Goal: Transaction & Acquisition: Purchase product/service

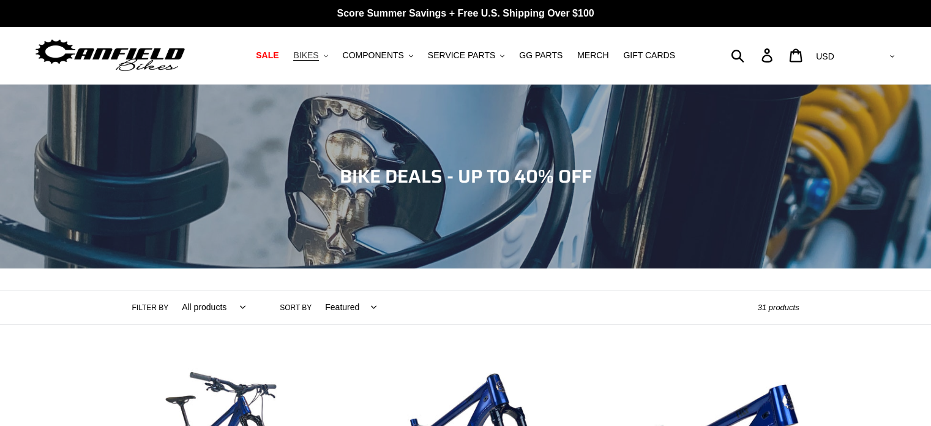
click at [318, 56] on span "BIKES" at bounding box center [305, 55] width 25 height 10
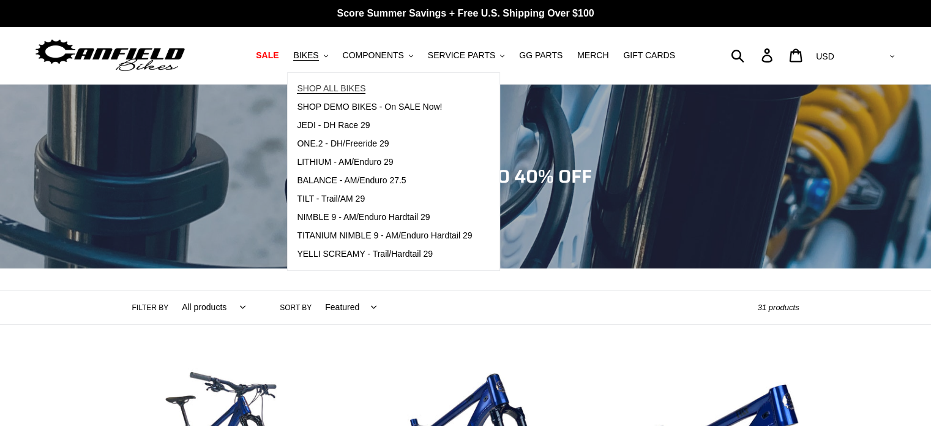
click at [341, 86] on span "SHOP ALL BIKES" at bounding box center [331, 88] width 69 height 10
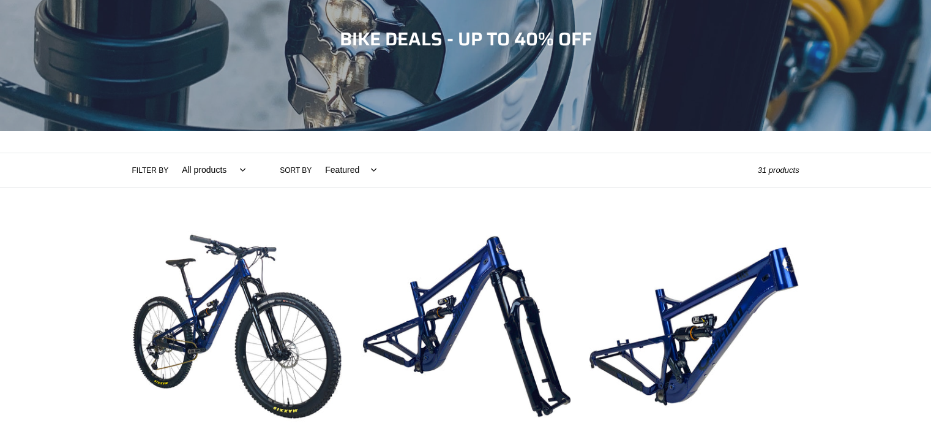
click at [152, 168] on label "Filter by" at bounding box center [150, 170] width 37 height 11
click at [171, 168] on select "All products 275 29er balance BFCM23 BFCM24 CBF DEMO BIKE [GEOGRAPHIC_DATA] [GE…" at bounding box center [211, 170] width 80 height 34
click at [201, 169] on select "All products 275 29er balance BFCM23 BFCM24 CBF DEMO BIKE [GEOGRAPHIC_DATA] [GE…" at bounding box center [211, 170] width 80 height 34
click at [171, 153] on select "All products 275 29er balance BFCM23 BFCM24 CBF DEMO BIKE [GEOGRAPHIC_DATA] [GE…" at bounding box center [211, 170] width 80 height 34
click at [291, 173] on label "Sort by" at bounding box center [296, 170] width 32 height 11
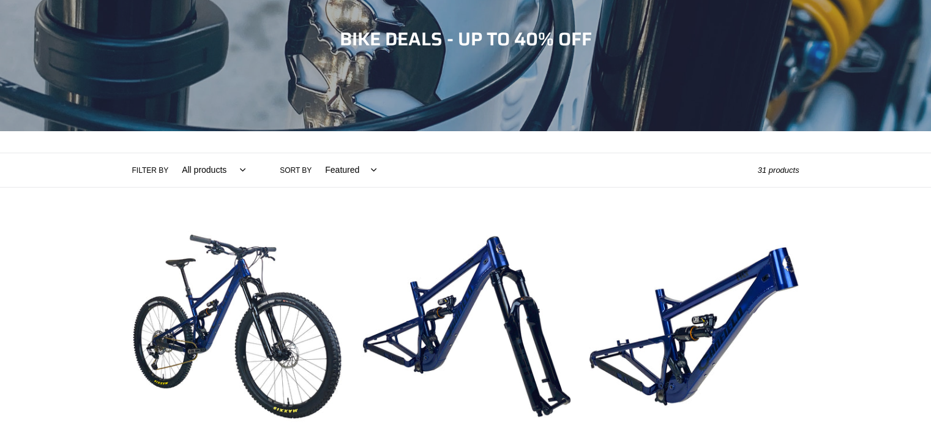
click at [314, 173] on select "Featured Best selling Alphabetically, A-Z Alphabetically, Z-A Price, low to hig…" at bounding box center [347, 170] width 67 height 34
click at [334, 172] on select "Featured Best selling Alphabetically, A-Z Alphabetically, Z-A Price, low to hig…" at bounding box center [347, 170] width 67 height 34
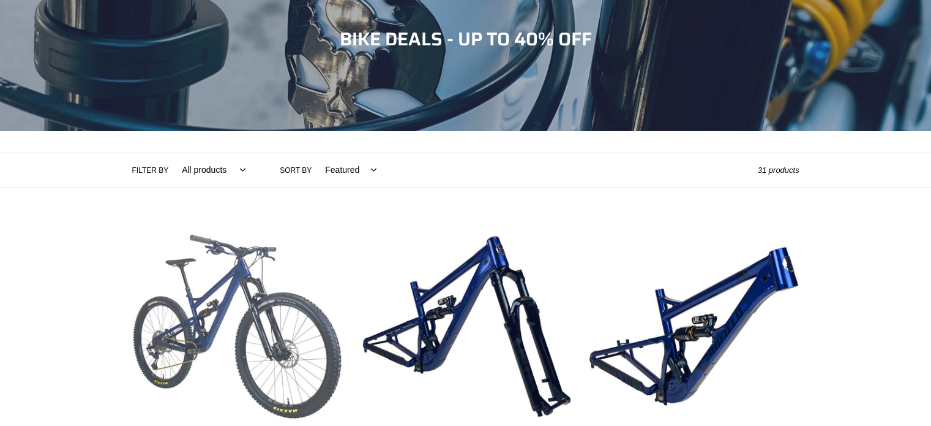
click at [284, 231] on link "TILT - Complete Bike" at bounding box center [237, 364] width 210 height 287
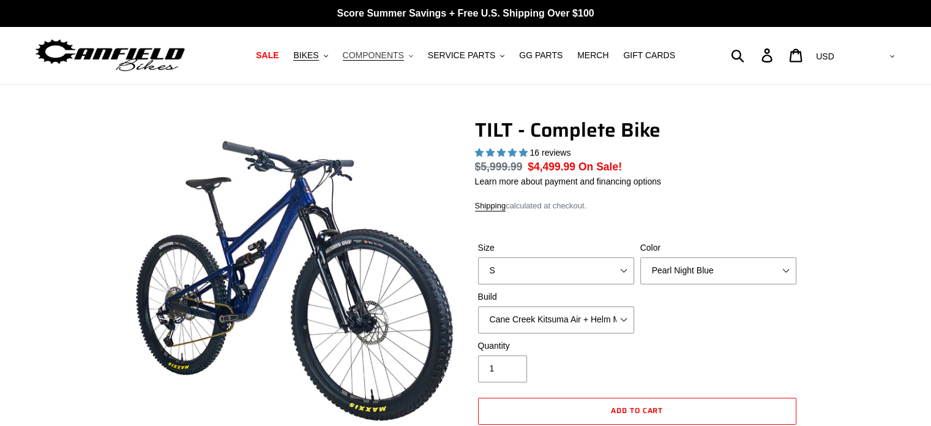
select select "highest-rating"
